Goal: Transaction & Acquisition: Purchase product/service

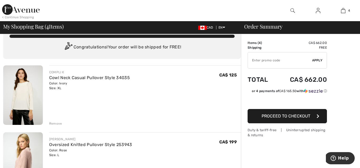
click at [32, 90] on img at bounding box center [23, 94] width 40 height 59
checkbox input "true"
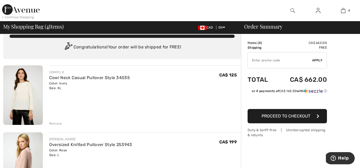
click at [57, 122] on div "Remove" at bounding box center [55, 123] width 13 height 5
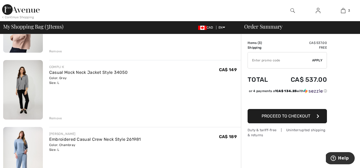
scroll to position [84, 0]
click at [25, 84] on img at bounding box center [23, 89] width 40 height 59
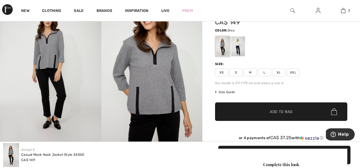
click at [277, 72] on span "XL" at bounding box center [278, 72] width 13 height 8
click at [265, 109] on span "✔ Added to Bag" at bounding box center [273, 112] width 32 height 6
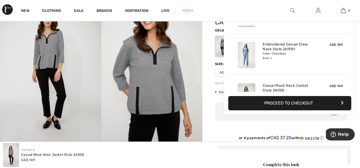
scroll to position [99, 0]
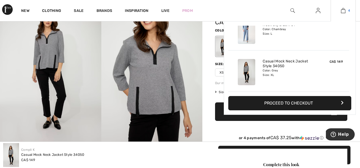
click at [345, 9] on img at bounding box center [343, 10] width 4 height 6
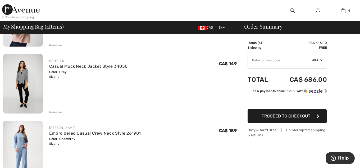
scroll to position [90, 0]
click at [55, 112] on div "Remove" at bounding box center [55, 111] width 13 height 5
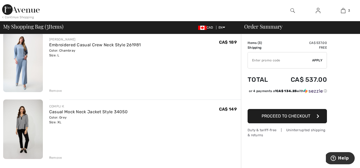
scroll to position [116, 0]
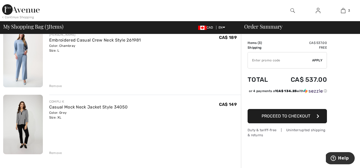
click at [285, 118] on span "Proceed to Checkout" at bounding box center [285, 115] width 49 height 5
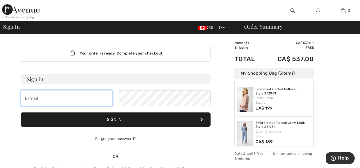
type input "lregan0214@gmail.com"
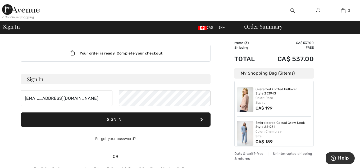
click at [154, 119] on button "Sign In" at bounding box center [116, 119] width 190 height 14
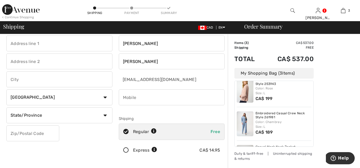
scroll to position [5, 0]
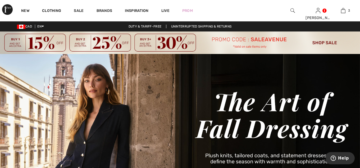
click at [163, 41] on img at bounding box center [180, 42] width 360 height 22
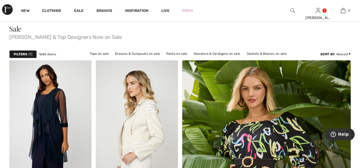
scroll to position [34, 0]
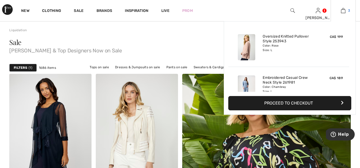
click at [342, 10] on img at bounding box center [343, 10] width 4 height 6
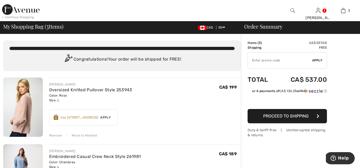
click at [300, 115] on span "Proceed to Shipping" at bounding box center [285, 115] width 45 height 5
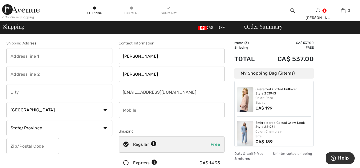
click at [173, 112] on input "phone" at bounding box center [172, 110] width 106 height 16
type input "5193289088"
type input "2996 Frances Lane"
type input "Brights Grove"
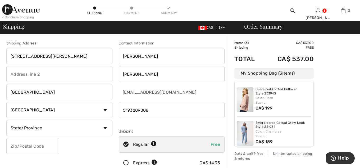
select select "ON"
type input "N0N1C0"
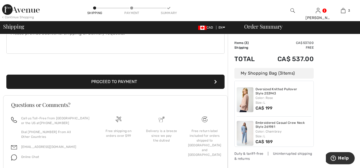
scroll to position [162, 0]
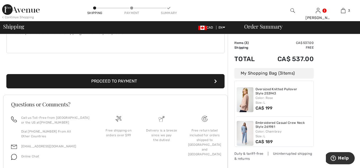
click at [132, 81] on button "Proceed to Payment" at bounding box center [115, 81] width 218 height 14
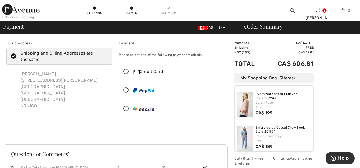
click at [126, 71] on icon at bounding box center [126, 72] width 14 height 6
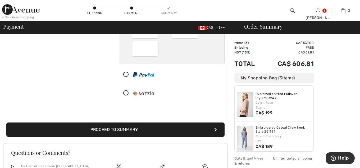
scroll to position [81, 0]
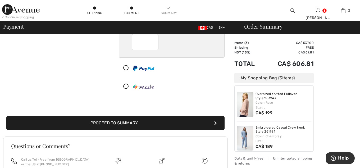
click at [133, 121] on button "Proceed to Summary" at bounding box center [115, 123] width 218 height 14
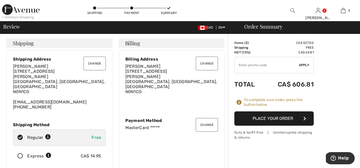
click at [279, 116] on button "Place Your Order" at bounding box center [273, 118] width 79 height 14
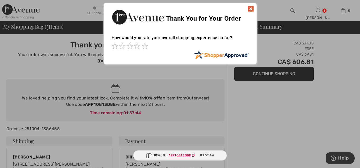
click at [251, 8] on img at bounding box center [250, 9] width 6 height 6
